Goal: Task Accomplishment & Management: Manage account settings

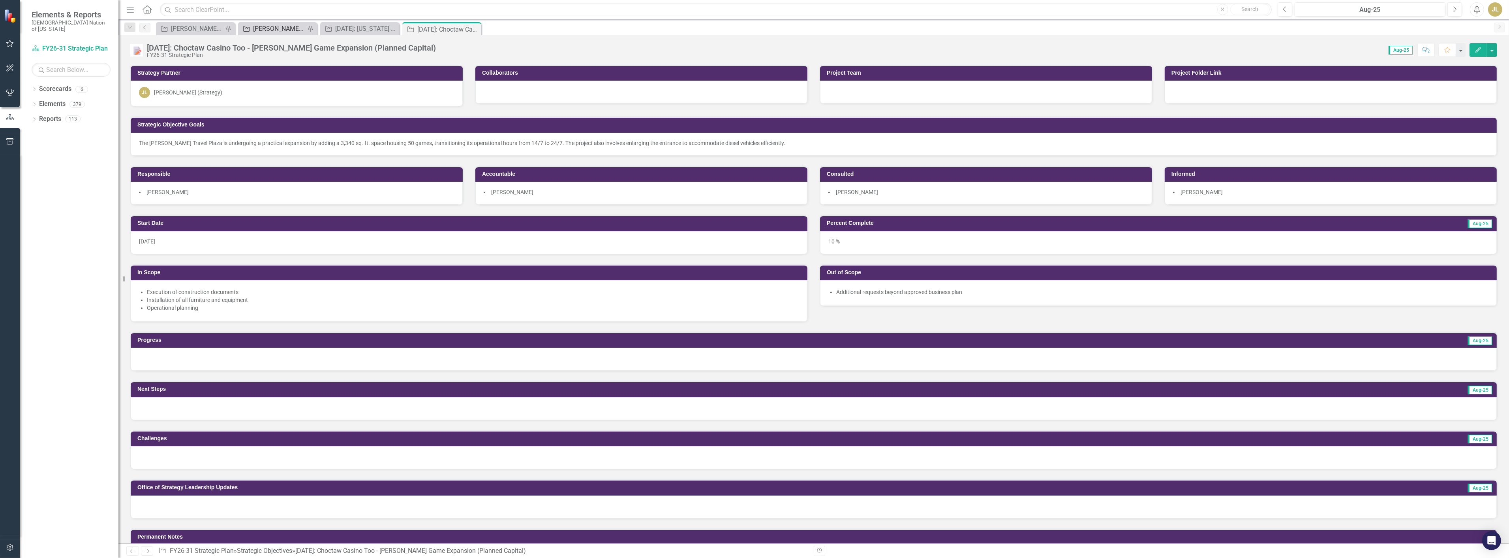
click at [293, 33] on div "[PERSON_NAME] SOs" at bounding box center [279, 29] width 52 height 10
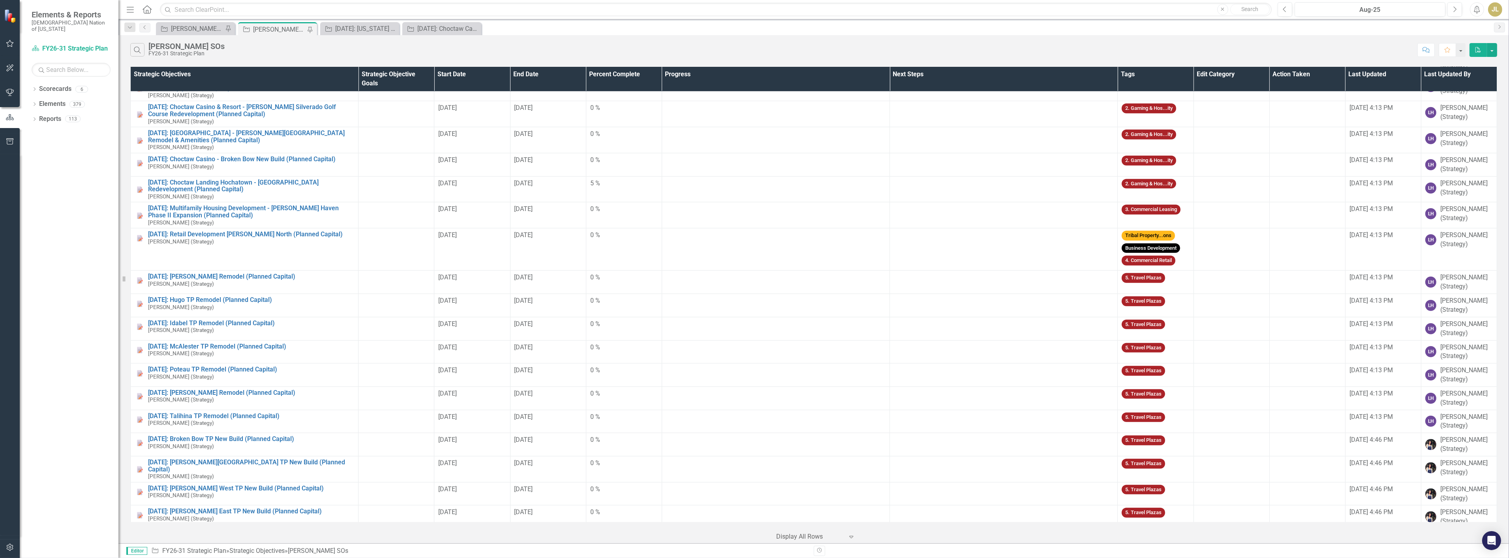
scroll to position [1449, 0]
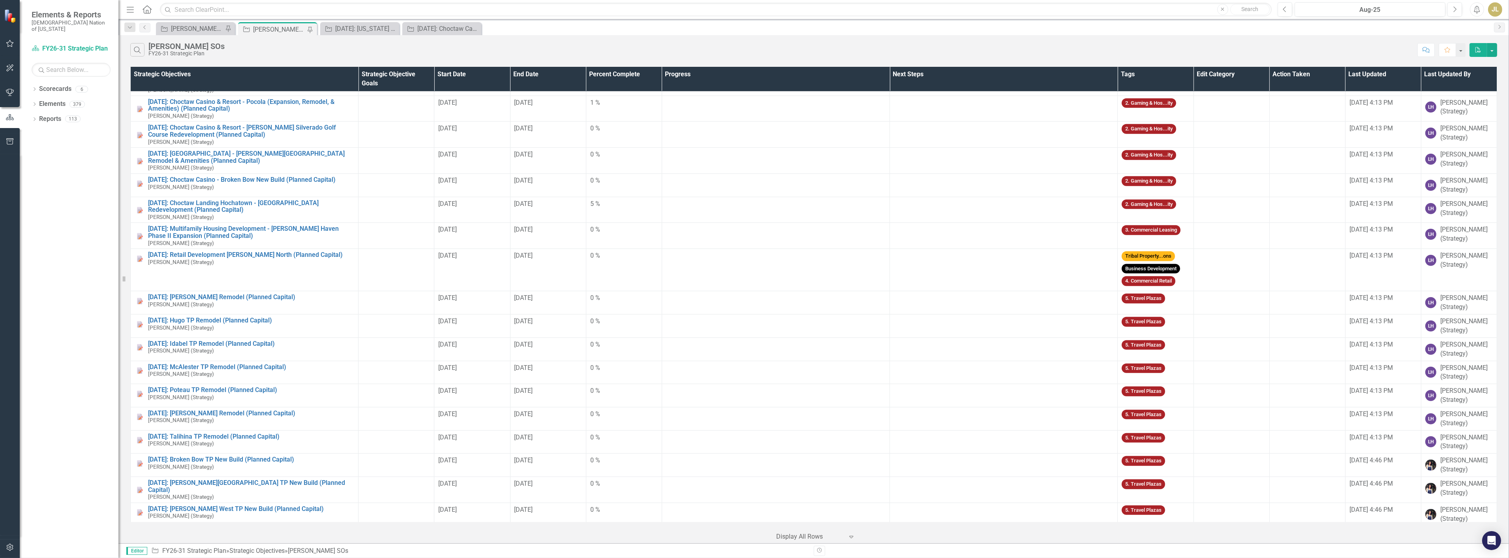
click at [192, 34] on body "Elements & Reports Choctaw Nation of [US_STATE] Scorecard FY26-31 Strategic Pla…" at bounding box center [754, 279] width 1509 height 558
click at [196, 32] on div "[PERSON_NAME] SO's OLD PLAN" at bounding box center [197, 29] width 52 height 10
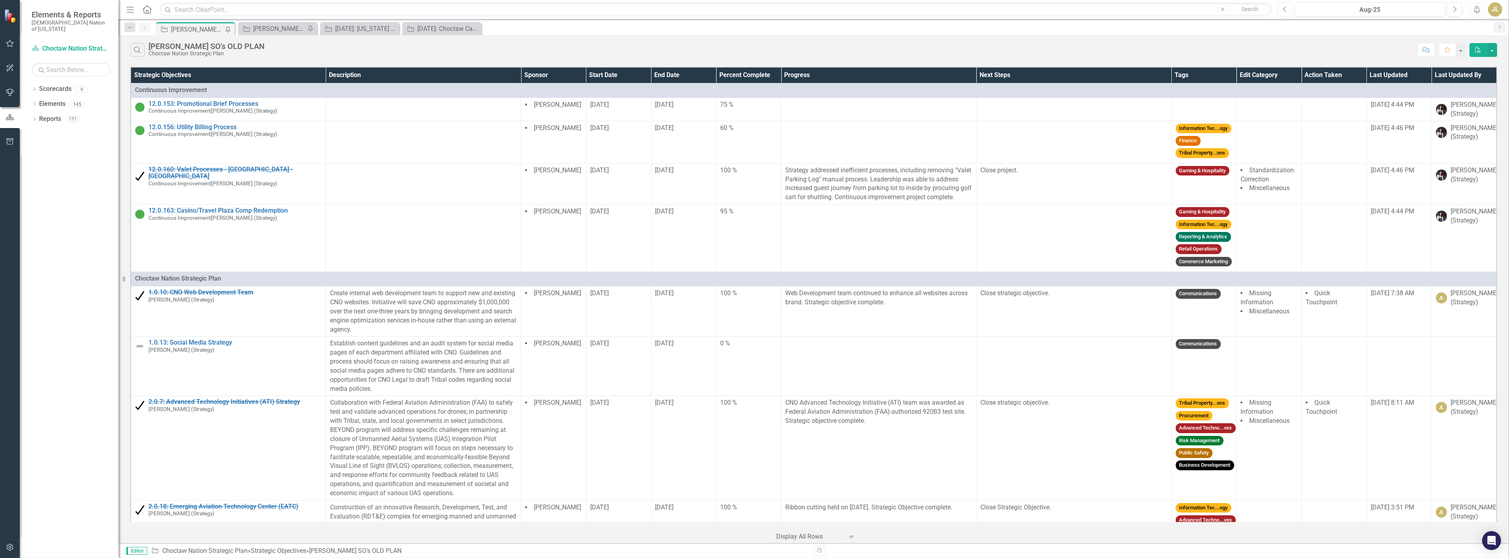
click at [1284, 3] on button "Previous" at bounding box center [1285, 9] width 15 height 14
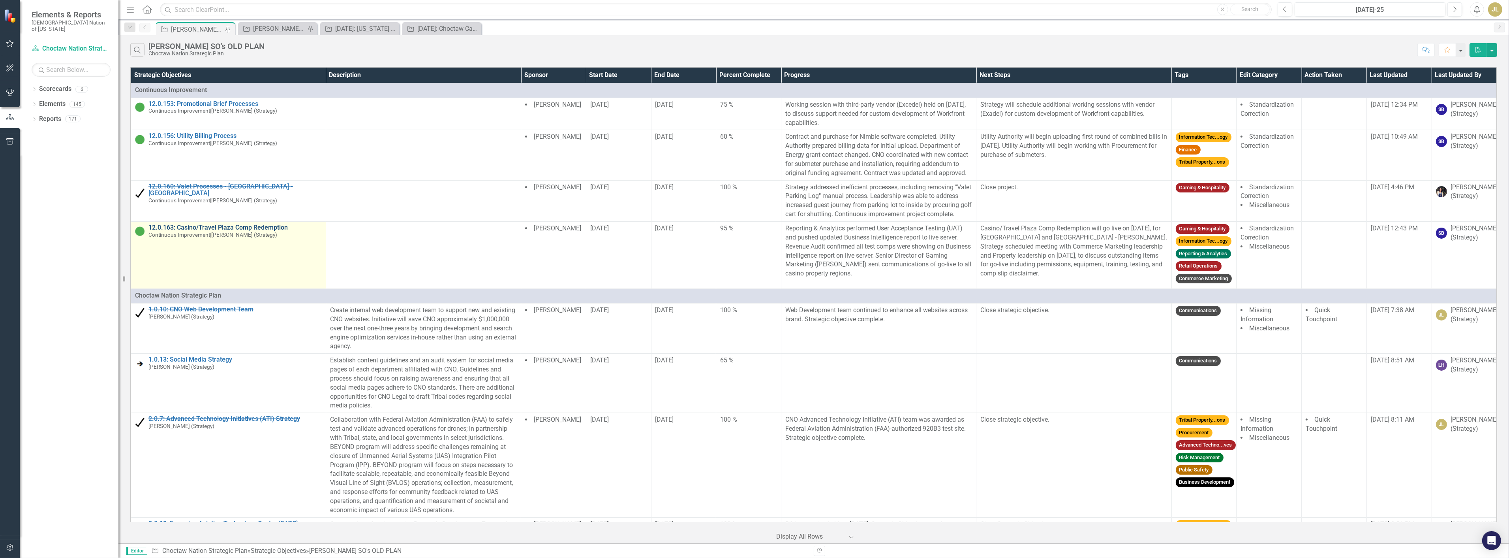
click at [192, 231] on link "12.0.163: Casino/Travel Plaza Comp Redemption" at bounding box center [234, 227] width 173 height 7
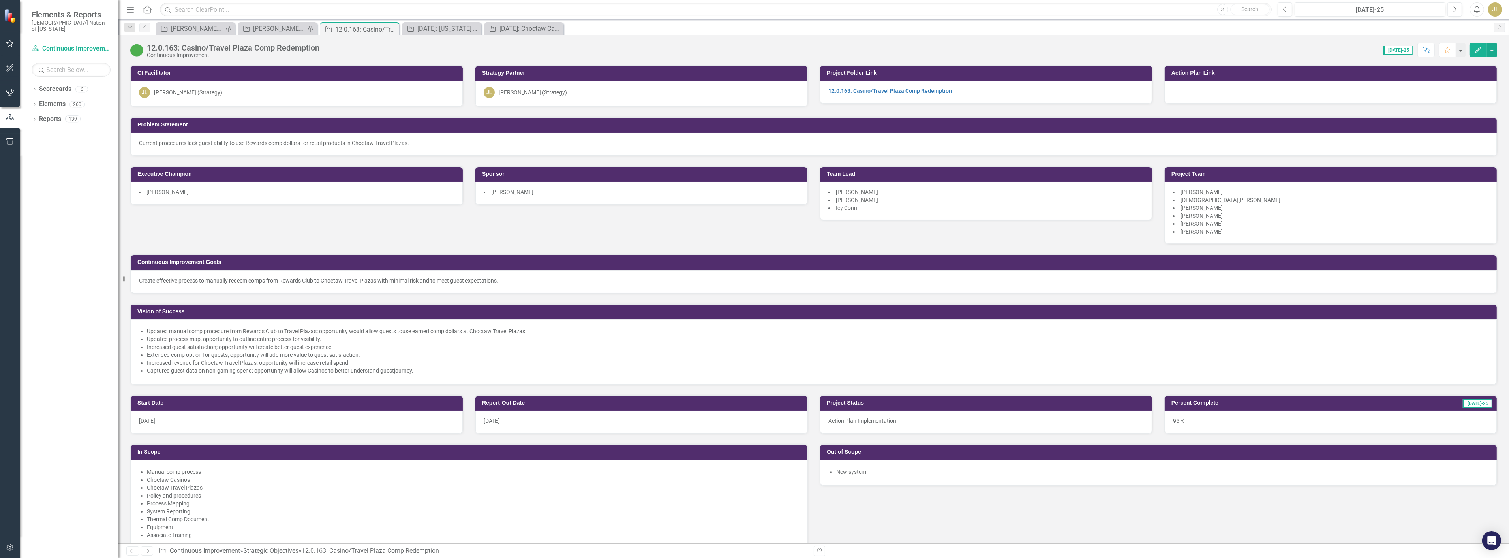
scroll to position [439, 0]
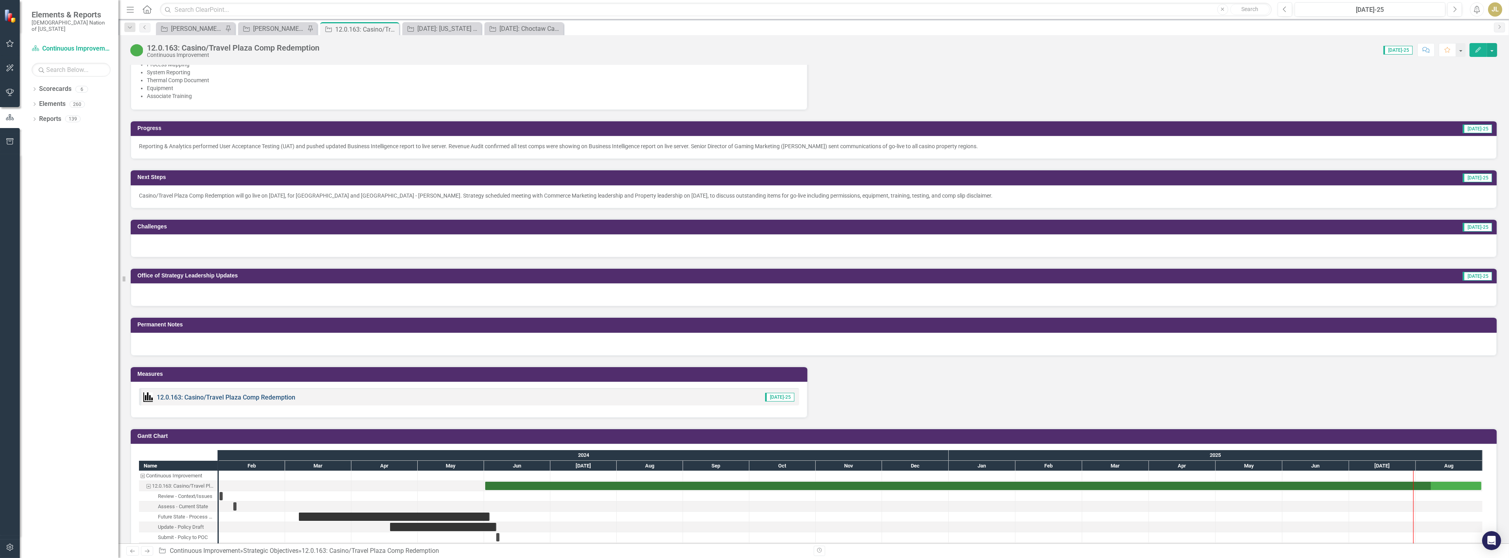
click at [235, 396] on link "12.0.163: Casino/Travel Plaza Comp Redemption" at bounding box center [226, 397] width 139 height 8
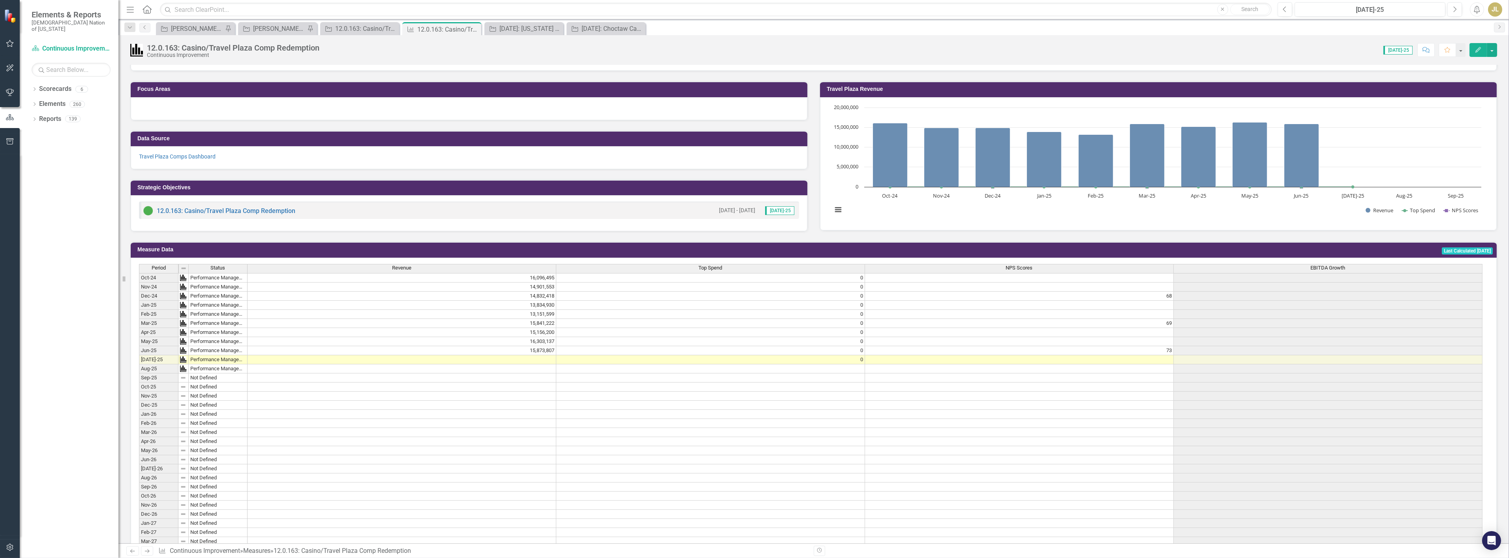
scroll to position [175, 0]
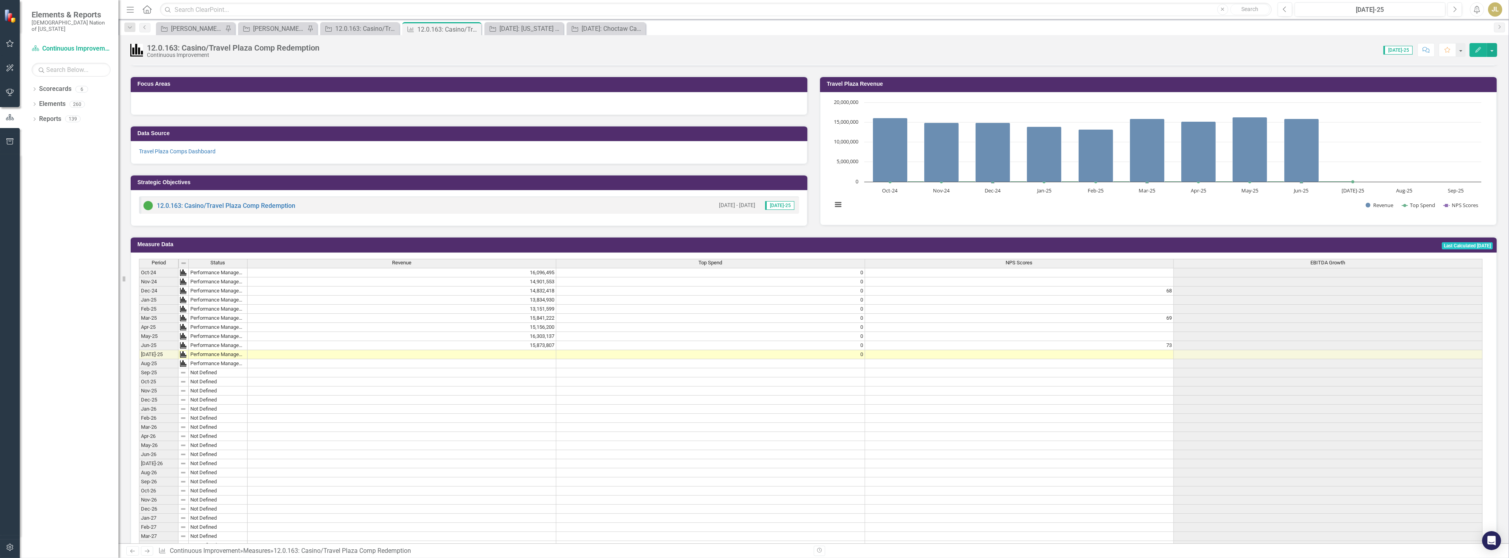
click at [480, 352] on td at bounding box center [402, 354] width 309 height 9
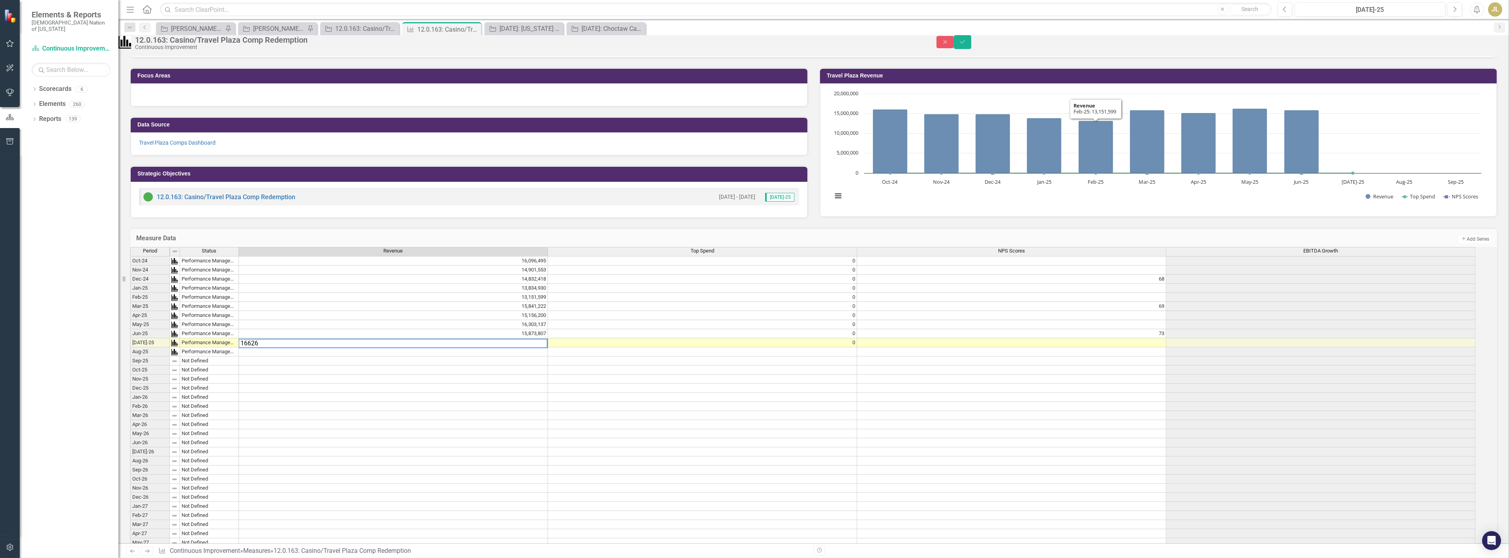
type textarea "16626"
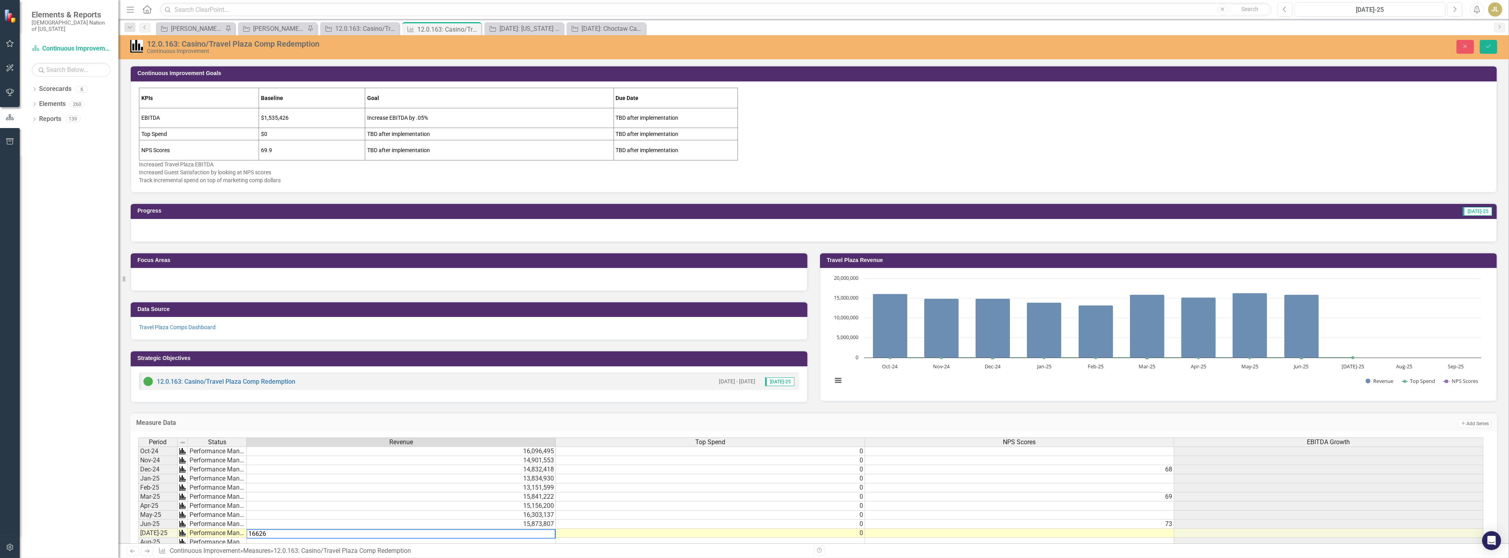
scroll to position [175, 0]
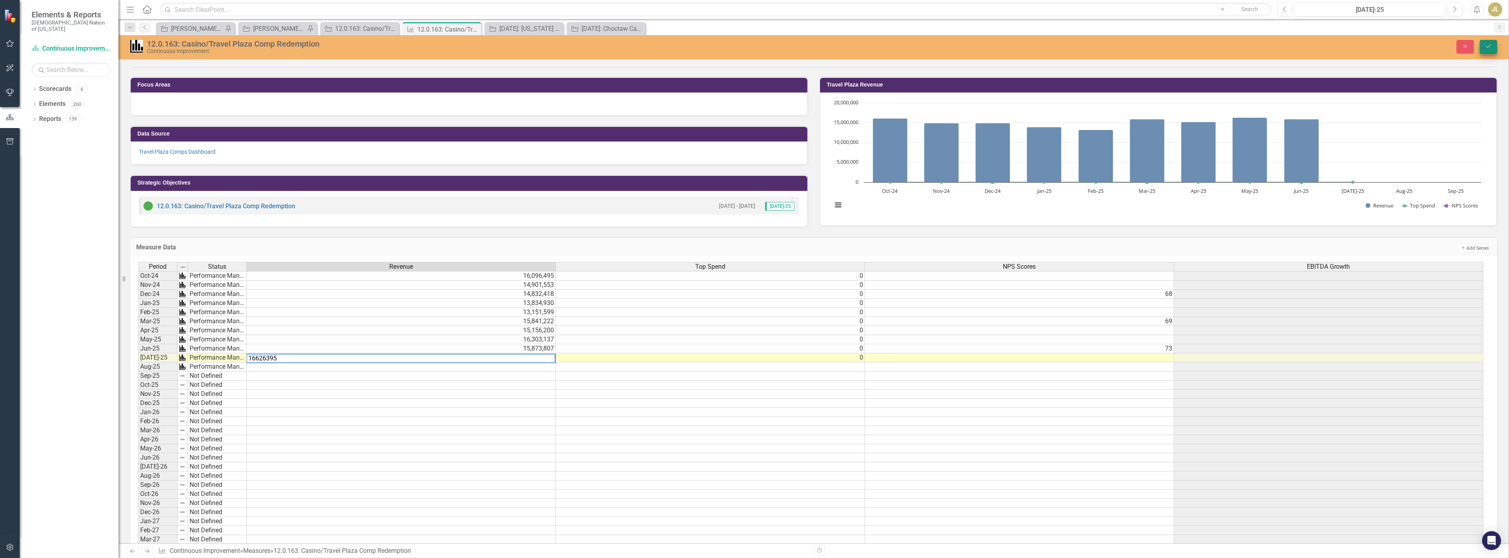
type textarea "16626395"
click at [1492, 46] on icon "Save" at bounding box center [1488, 46] width 7 height 6
